Goal: Task Accomplishment & Management: Manage account settings

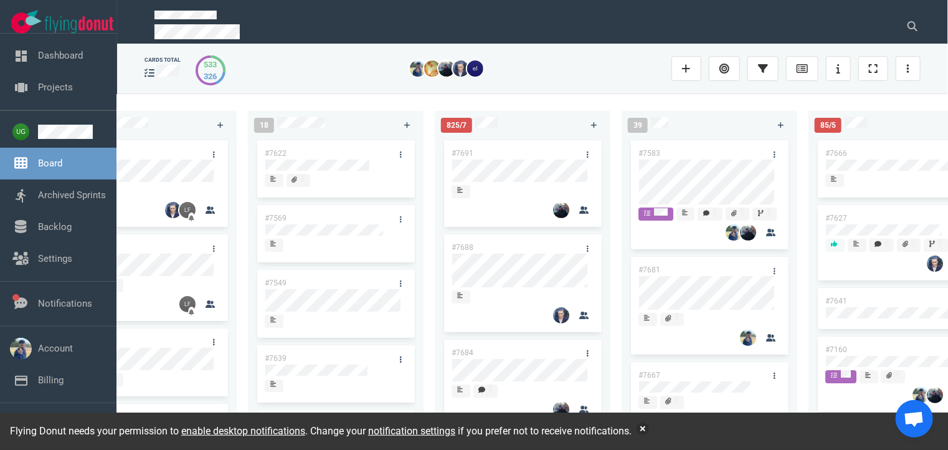
scroll to position [32, 0]
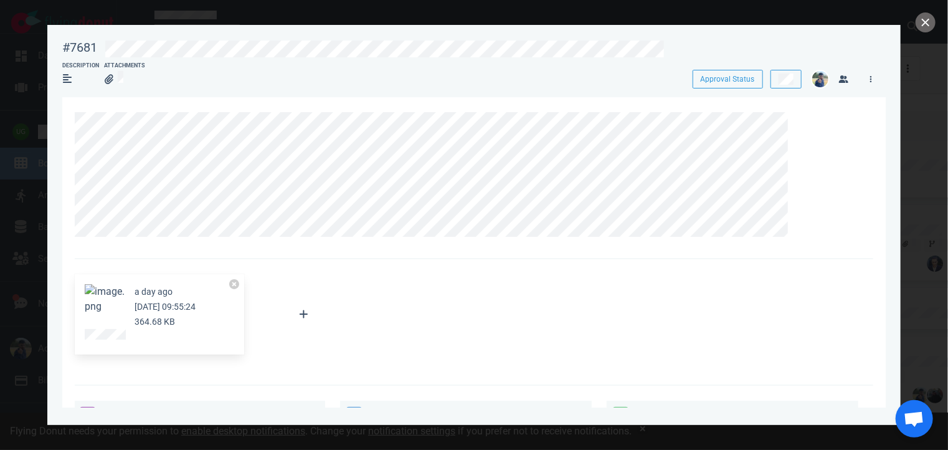
click at [102, 301] on figure at bounding box center [105, 304] width 40 height 40
click at [102, 290] on button "Zoom image" at bounding box center [105, 299] width 40 height 30
click at [556, 244] on div at bounding box center [474, 178] width 799 height 162
click at [804, 128] on div at bounding box center [801, 120] width 20 height 16
click at [804, 125] on link at bounding box center [801, 120] width 20 height 16
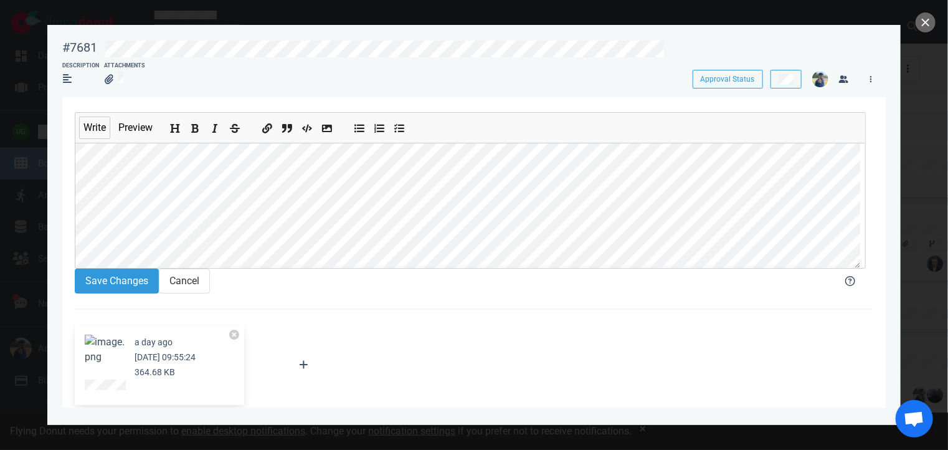
scroll to position [22, 0]
click at [205, 289] on button "Cancel" at bounding box center [184, 281] width 51 height 25
